Goal: Task Accomplishment & Management: Use online tool/utility

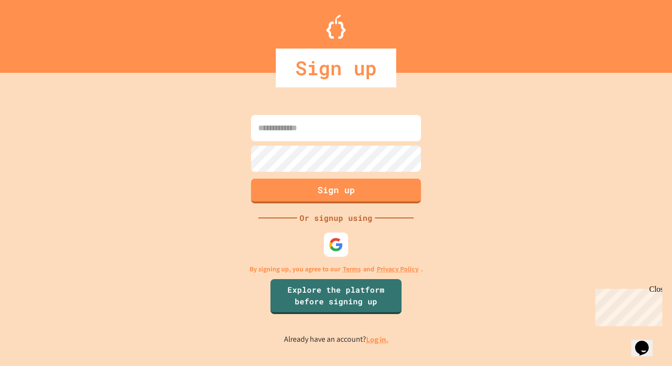
click at [320, 132] on input at bounding box center [336, 128] width 170 height 26
click at [338, 244] on img at bounding box center [336, 245] width 16 height 16
click at [313, 131] on input at bounding box center [336, 128] width 170 height 26
type input "**********"
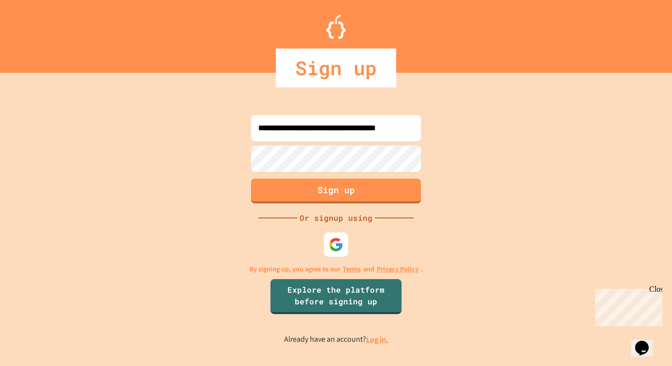
scroll to position [0, 0]
click at [386, 126] on input "**********" at bounding box center [336, 128] width 170 height 26
click at [357, 191] on button "Sign up" at bounding box center [336, 189] width 173 height 25
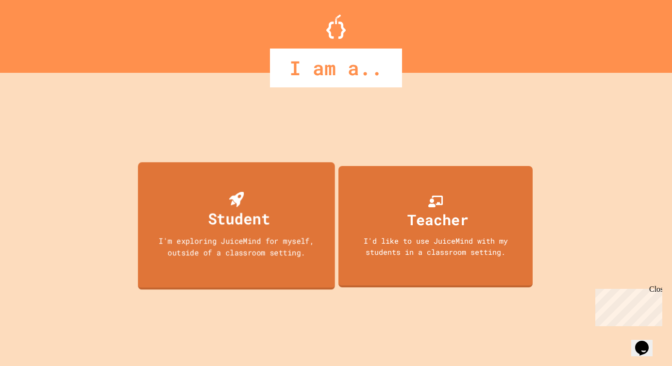
click at [199, 218] on div "Student I'm exploring JuiceMind for myself, outside of a classroom setting." at bounding box center [236, 225] width 197 height 127
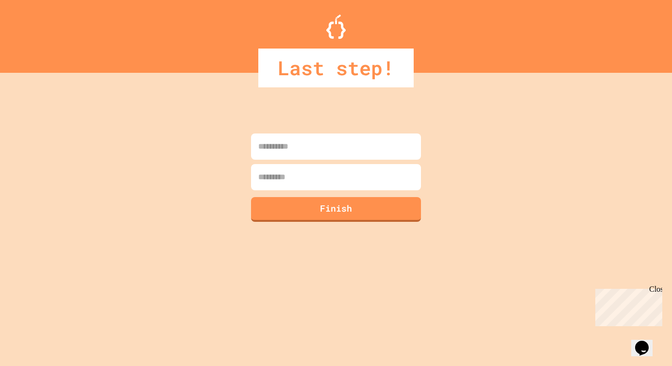
click at [293, 156] on input at bounding box center [336, 147] width 170 height 26
type input "****"
click at [297, 172] on input at bounding box center [336, 177] width 170 height 26
type input "********"
click at [302, 211] on button "Finish" at bounding box center [336, 208] width 173 height 25
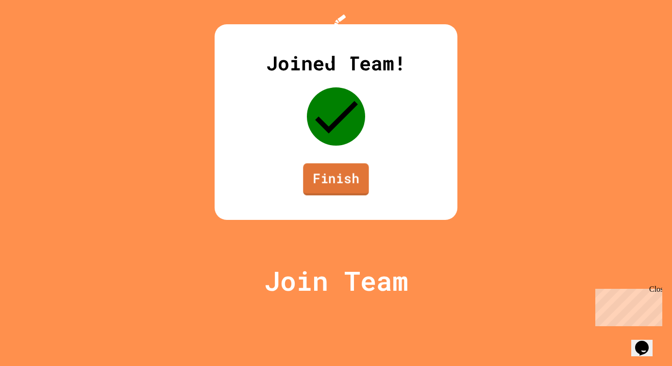
click at [354, 195] on link "Finish" at bounding box center [336, 179] width 66 height 32
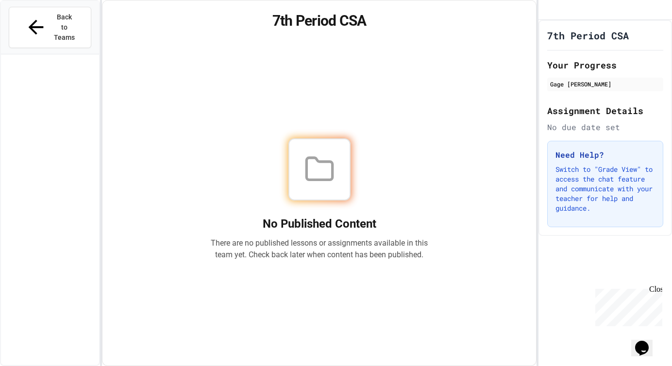
click at [353, 157] on div at bounding box center [320, 169] width 218 height 62
click at [547, 10] on icon "My Account" at bounding box center [547, 10] width 0 height 0
click at [356, 366] on div at bounding box center [336, 366] width 672 height 0
click at [613, 88] on div "Gage [PERSON_NAME]" at bounding box center [605, 84] width 110 height 9
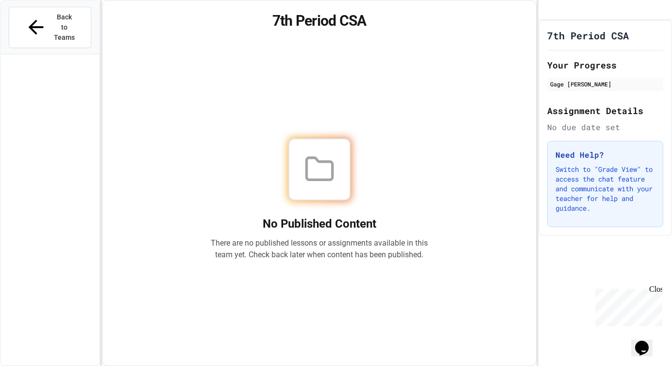
click at [580, 133] on div "No due date set" at bounding box center [606, 127] width 116 height 12
click at [594, 161] on h3 "Need Help?" at bounding box center [606, 155] width 100 height 12
click at [81, 20] on button "Back to Teams" at bounding box center [50, 27] width 83 height 41
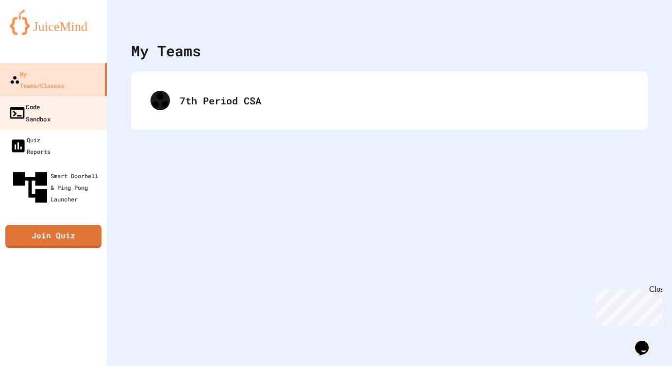
click at [51, 101] on div "Code Sandbox" at bounding box center [29, 113] width 42 height 24
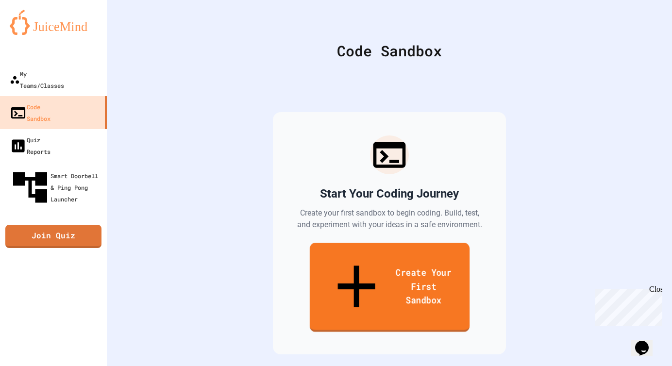
click at [450, 279] on link "Create Your First Sandbox" at bounding box center [389, 287] width 160 height 89
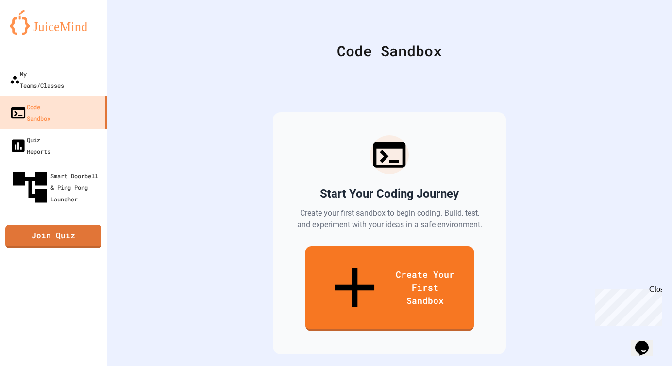
scroll to position [35, 0]
